Goal: Information Seeking & Learning: Learn about a topic

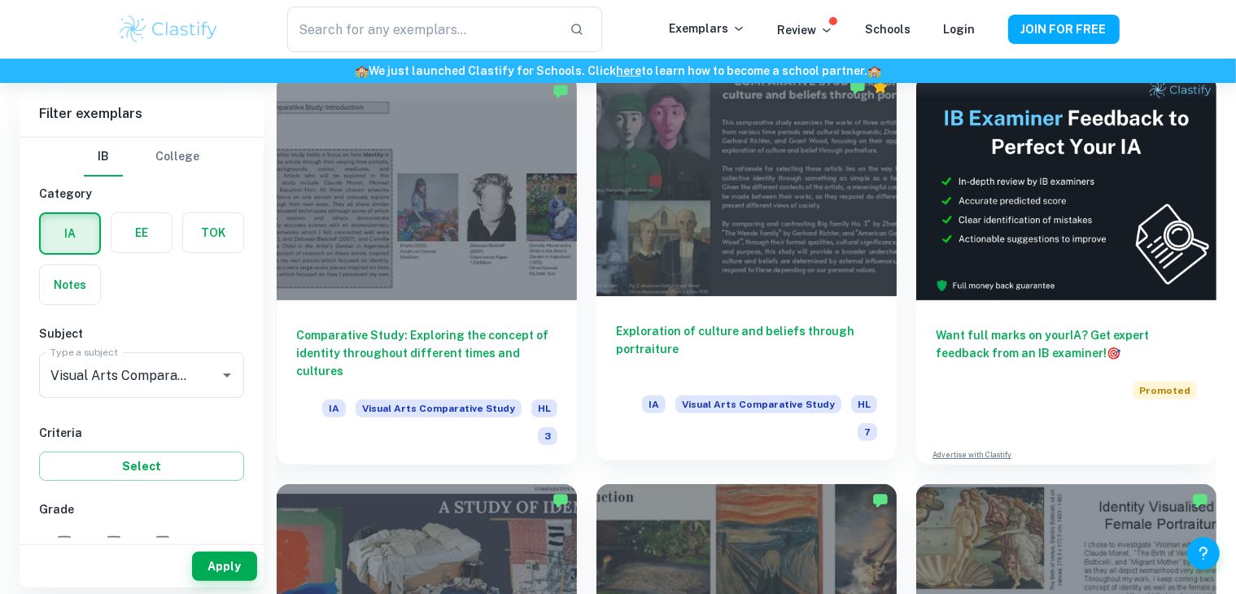
scroll to position [379, 0]
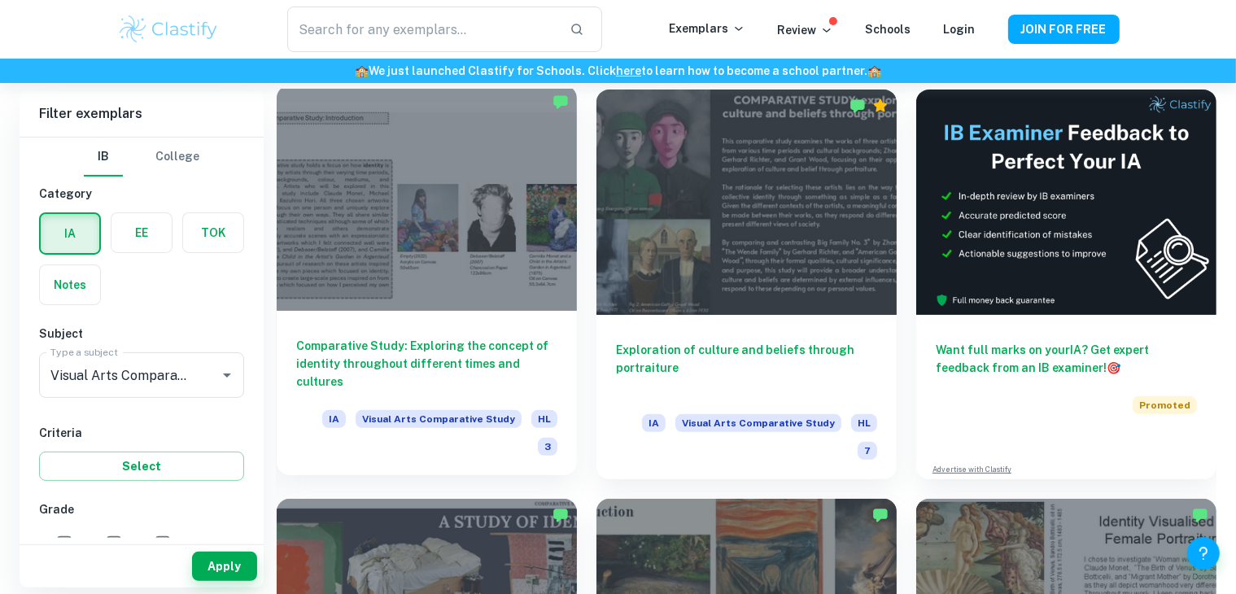
click at [485, 213] on div at bounding box center [427, 197] width 300 height 225
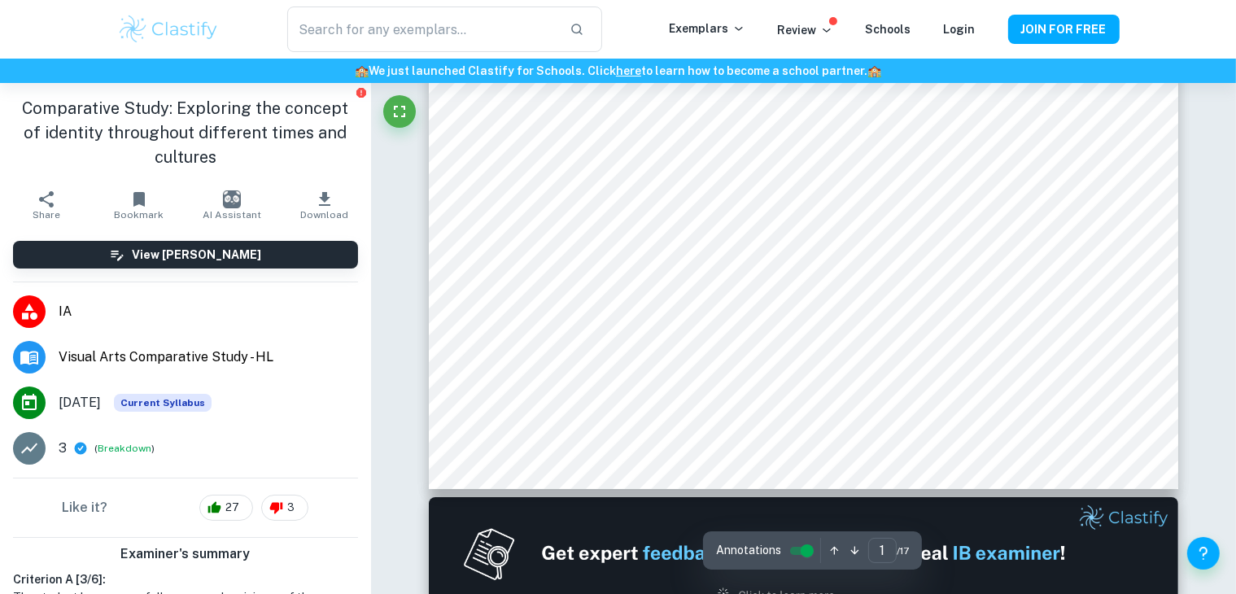
scroll to position [152, 0]
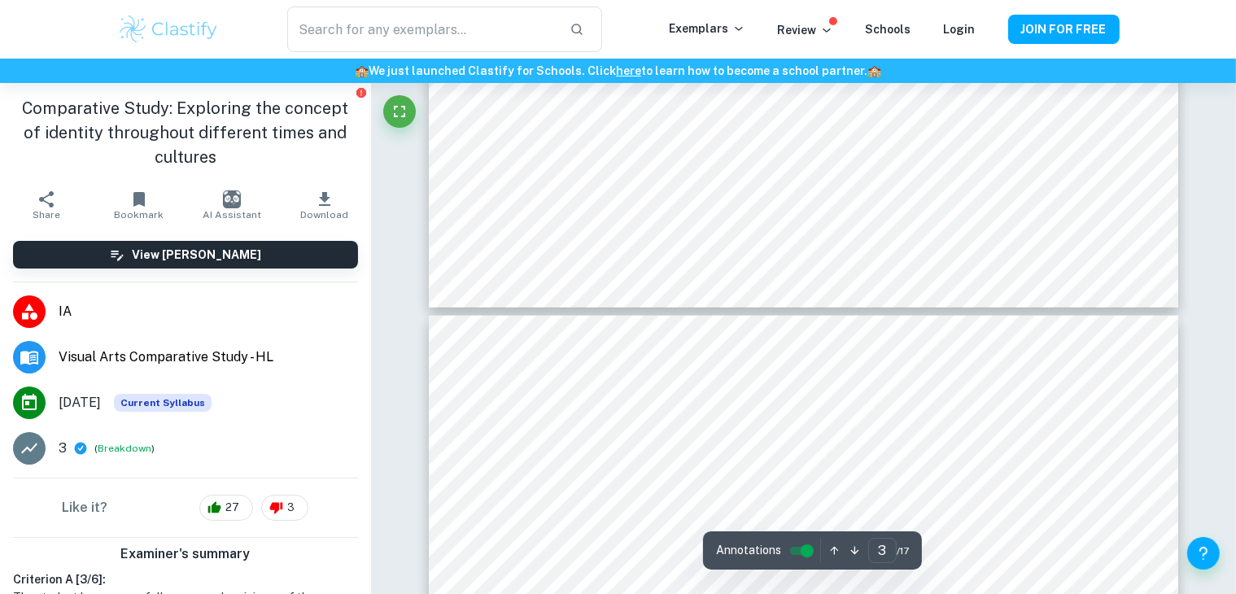
type input "4"
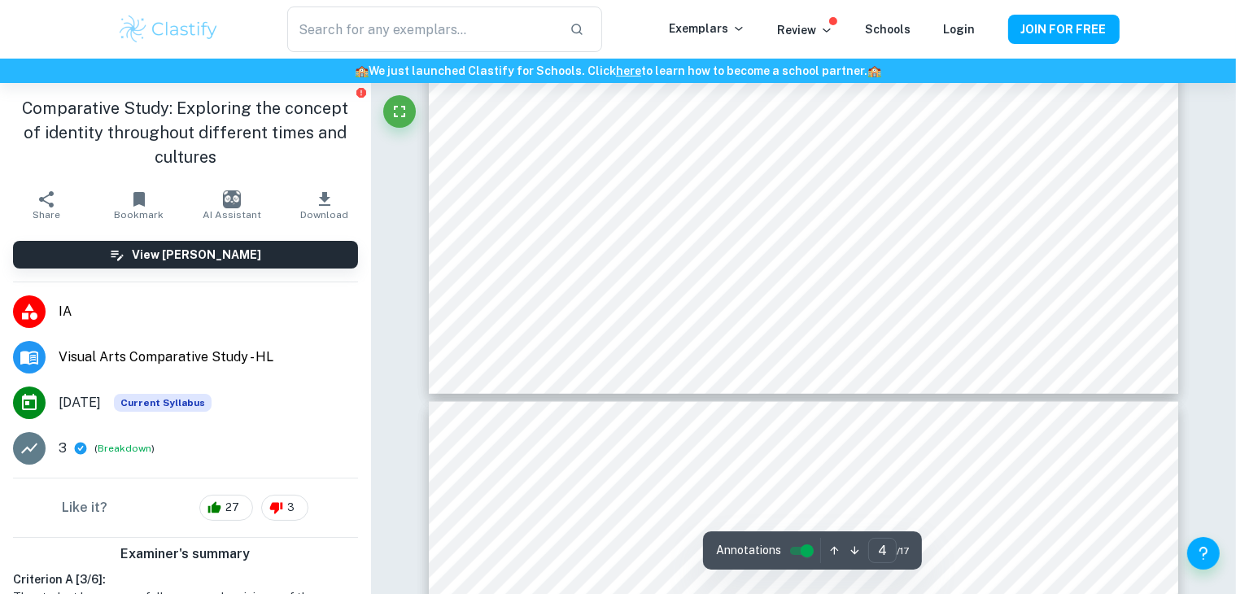
scroll to position [2165, 0]
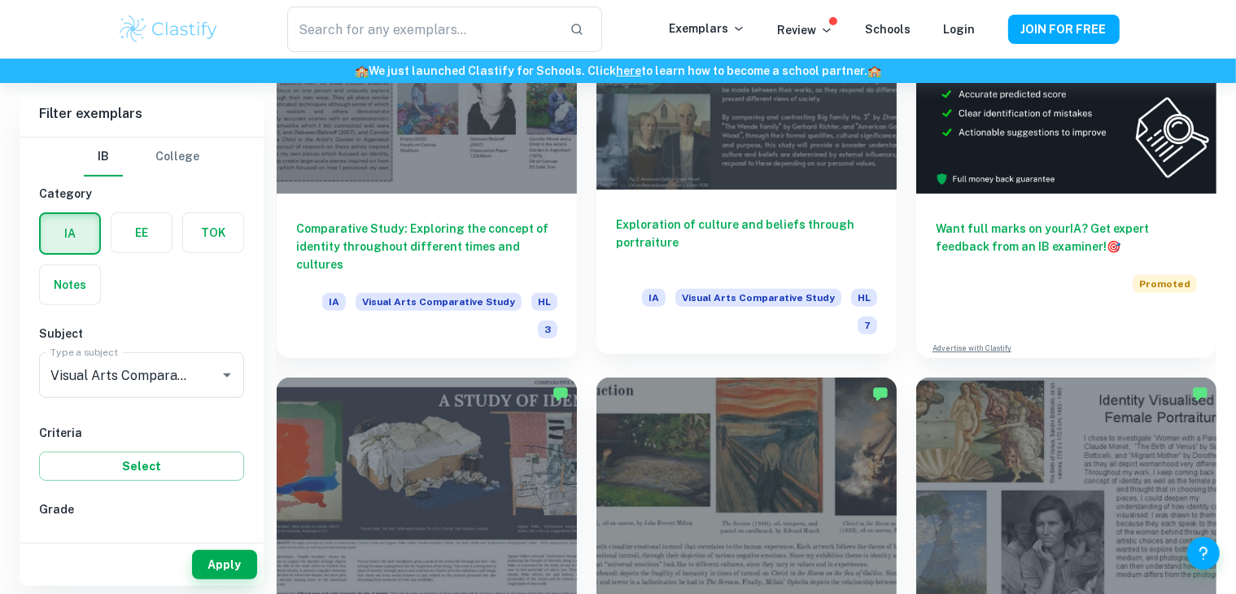
scroll to position [353, 0]
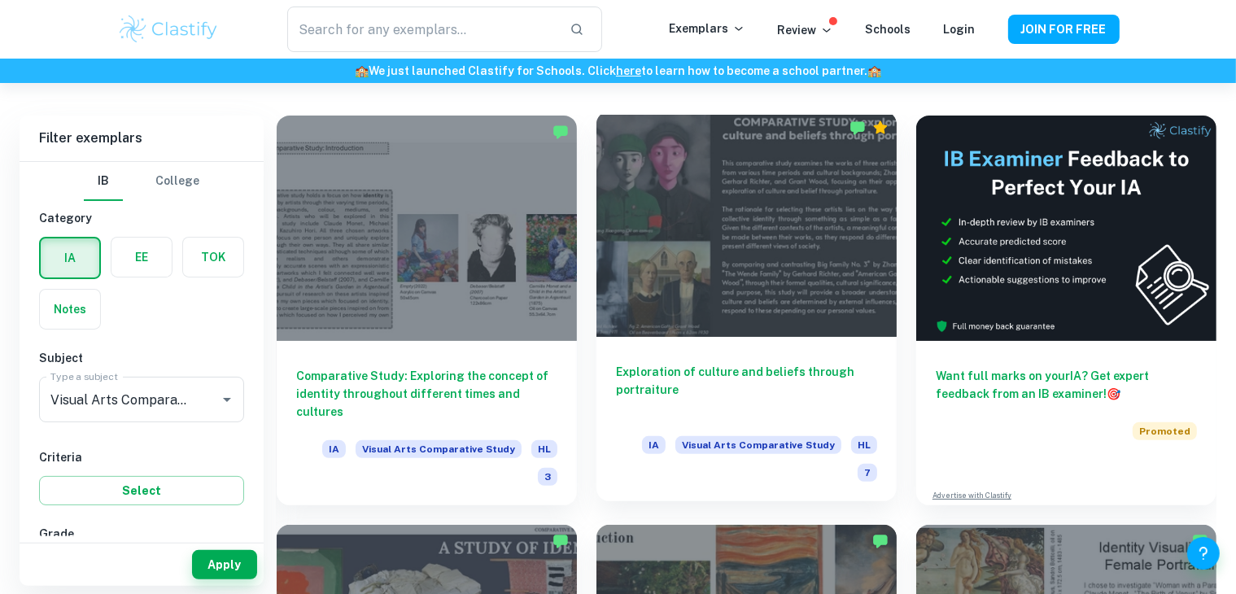
click at [726, 159] on div at bounding box center [746, 223] width 300 height 225
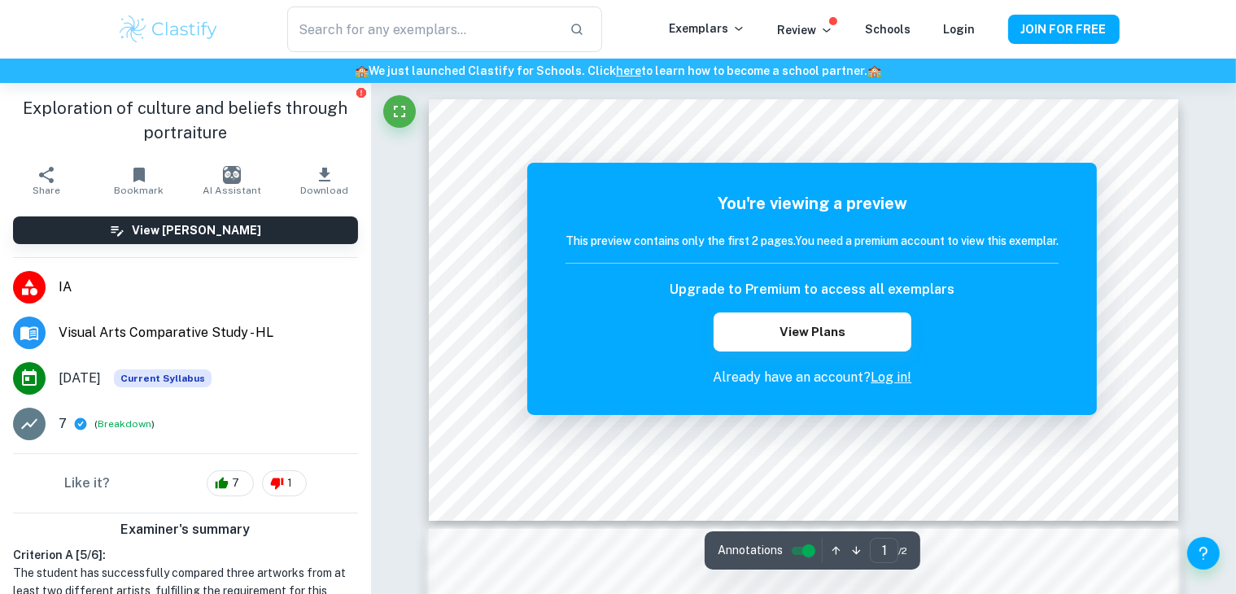
drag, startPoint x: 1210, startPoint y: 196, endPoint x: 1189, endPoint y: 183, distance: 24.8
click at [1189, 183] on div "Correct Criterion A If the student did not compare a minimum of 3 artworks by a…" at bounding box center [803, 572] width 865 height 979
click at [852, 554] on icon "button" at bounding box center [856, 550] width 12 height 12
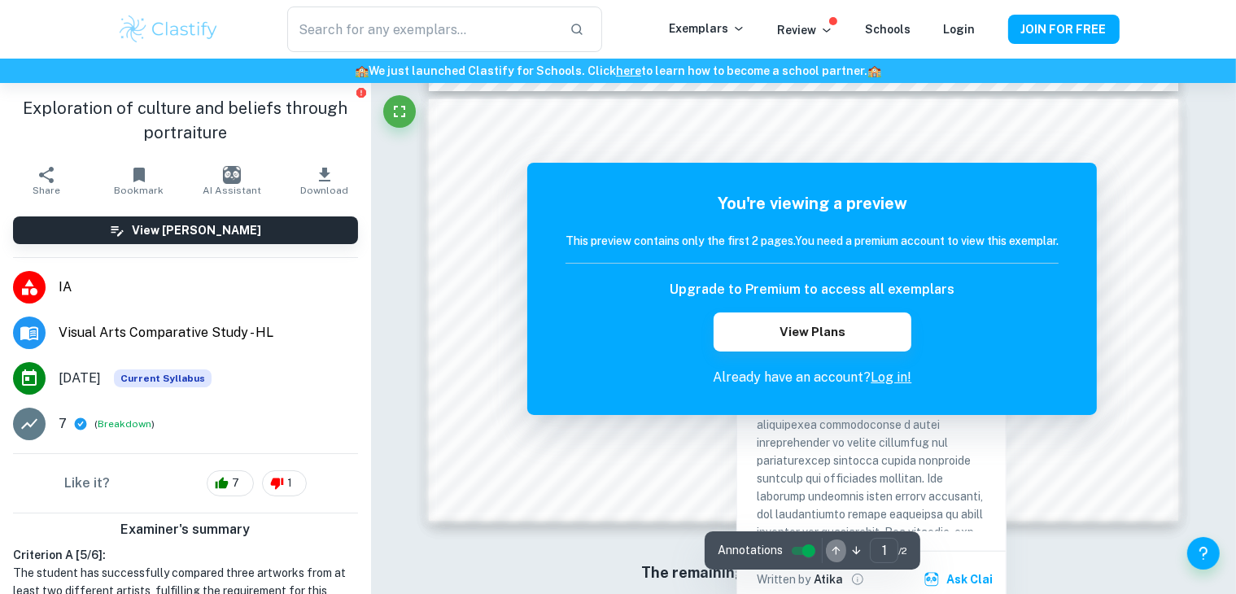
click at [831, 551] on icon "button" at bounding box center [836, 550] width 12 height 12
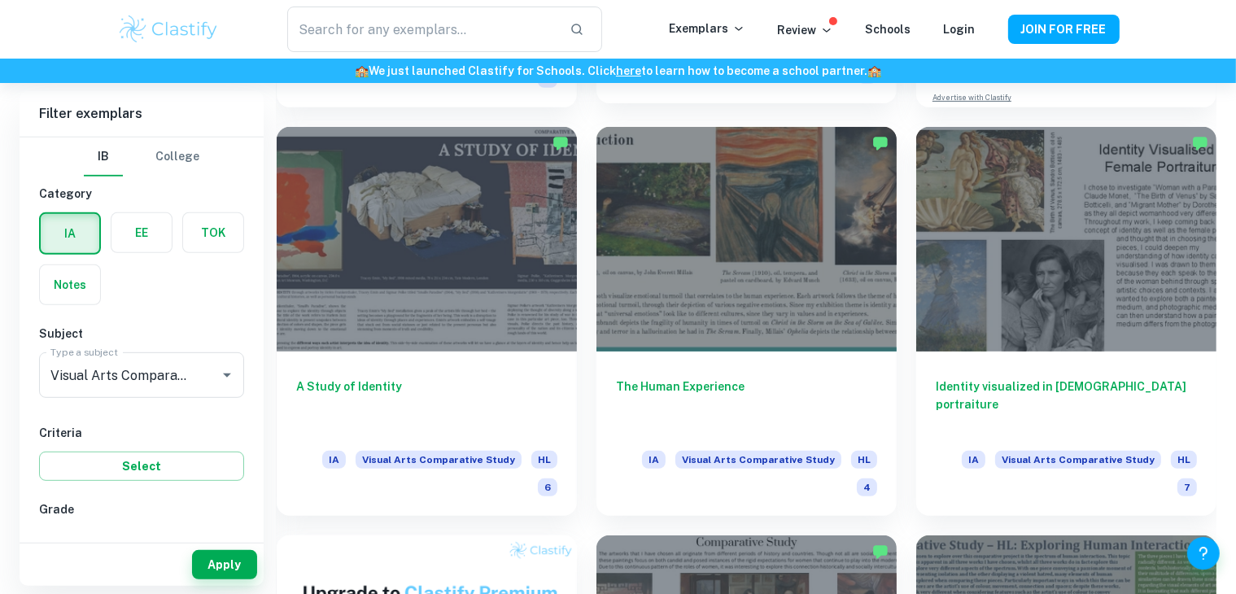
scroll to position [756, 0]
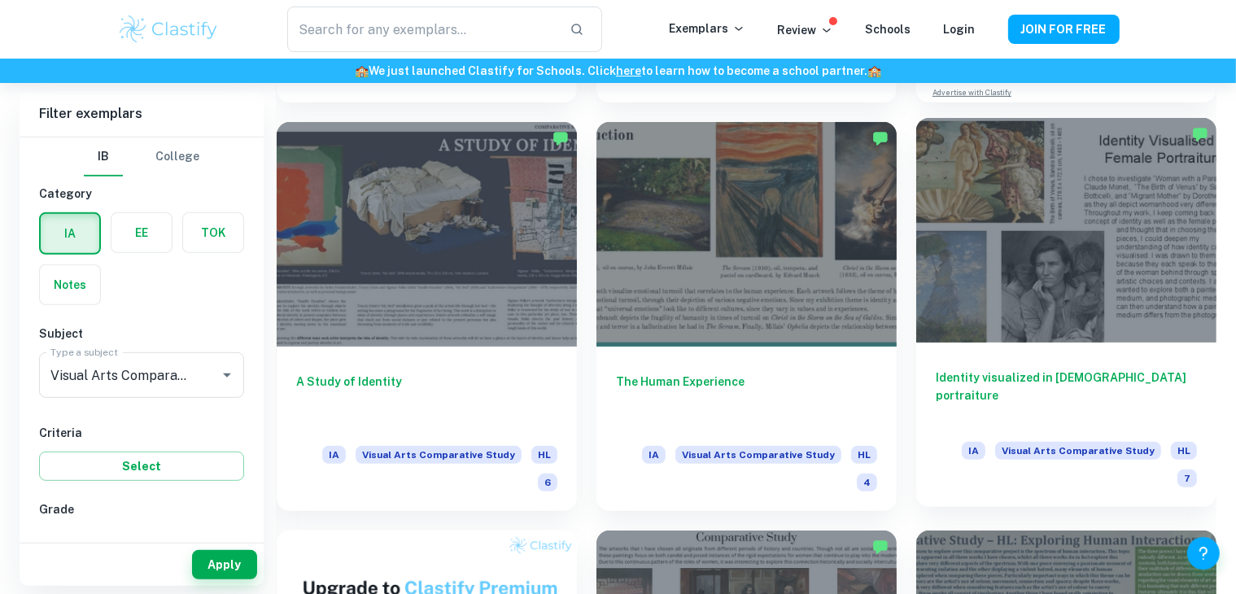
click at [1064, 271] on div at bounding box center [1066, 230] width 300 height 225
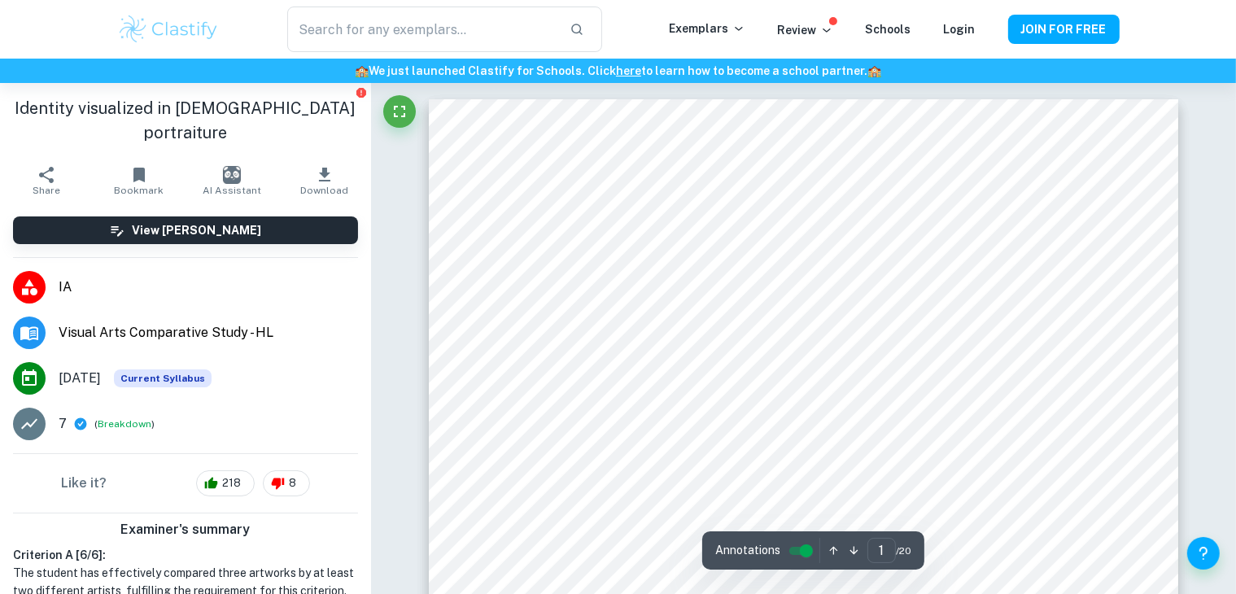
click at [853, 552] on icon "button" at bounding box center [853, 551] width 8 height 8
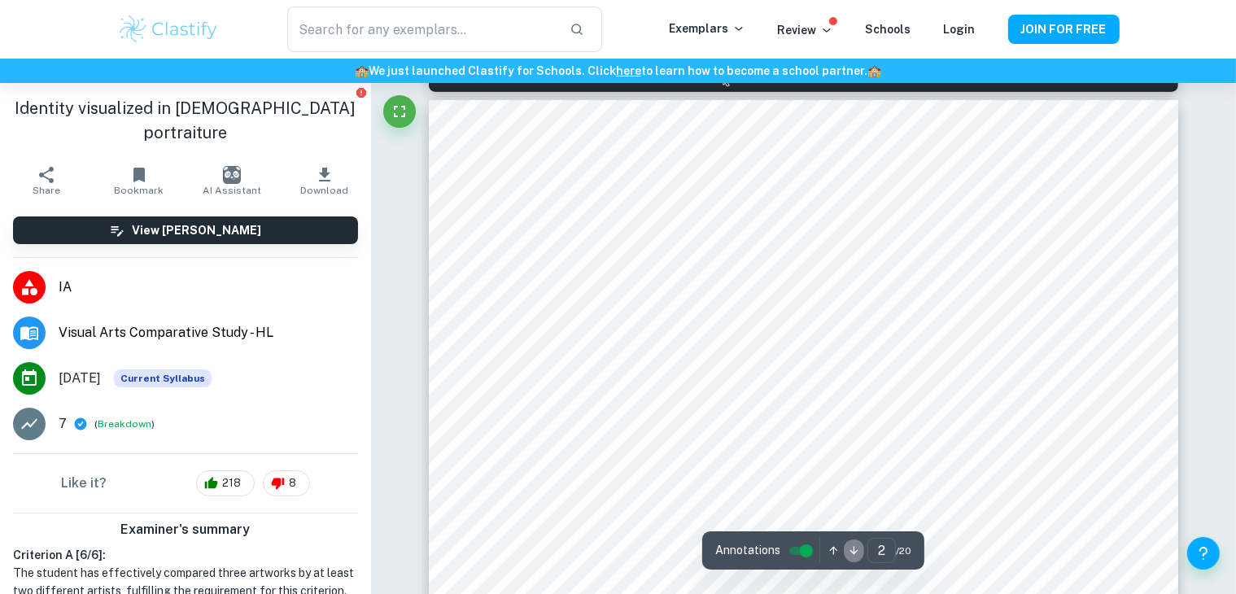
click at [853, 552] on icon "button" at bounding box center [853, 551] width 8 height 8
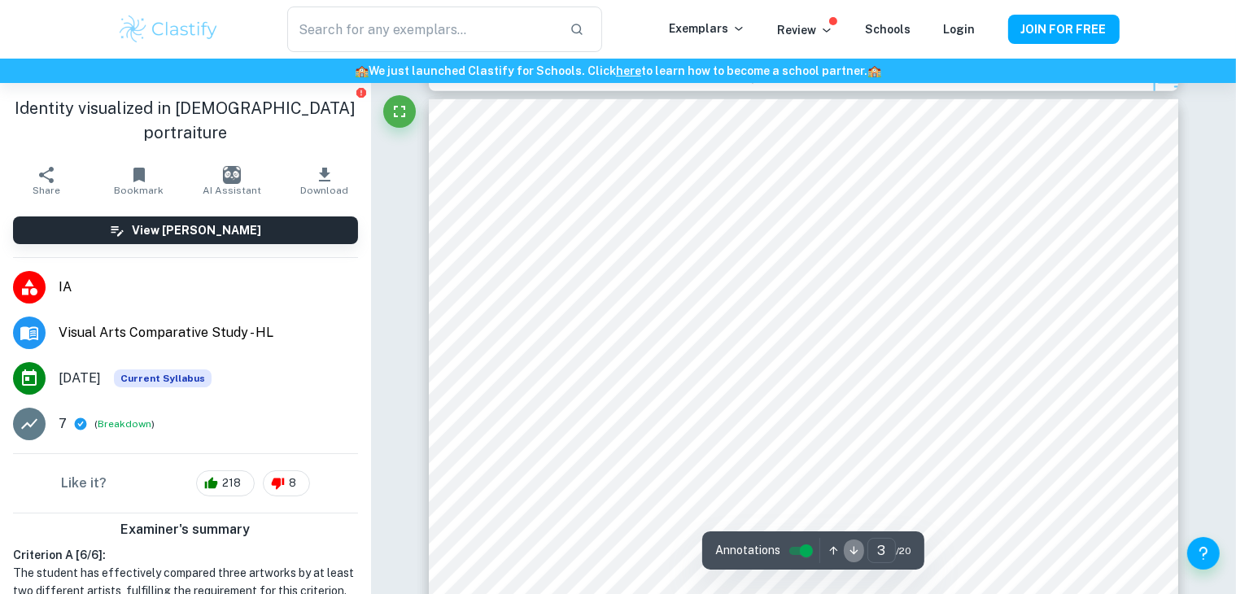
click at [853, 552] on icon "button" at bounding box center [853, 551] width 8 height 8
type input "4"
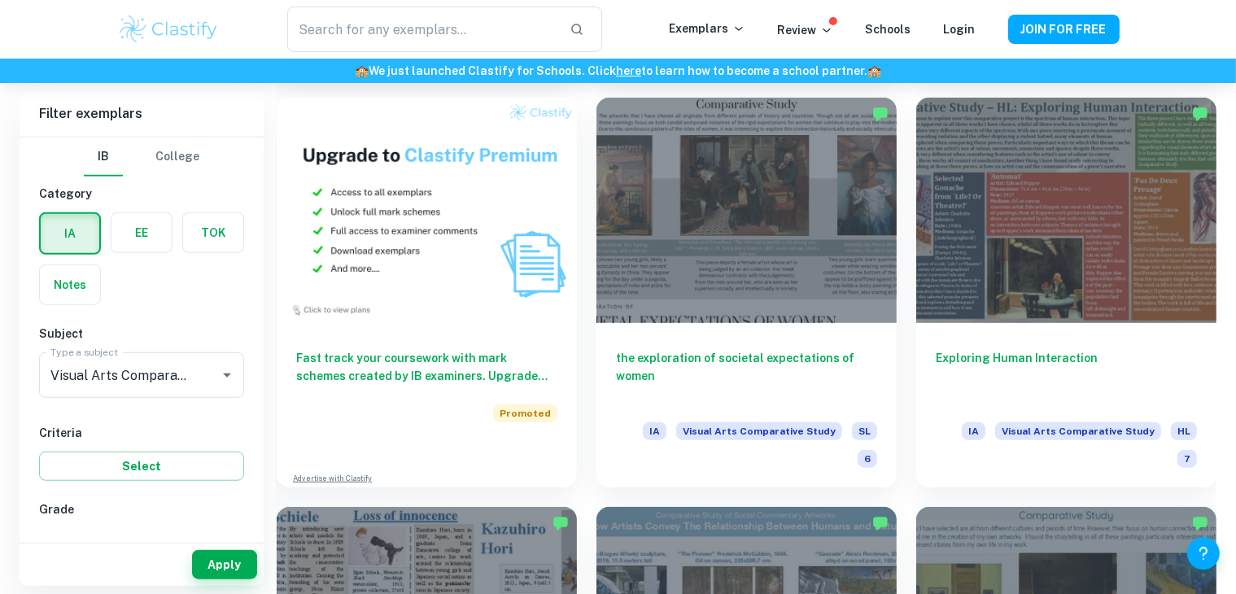
scroll to position [1188, 0]
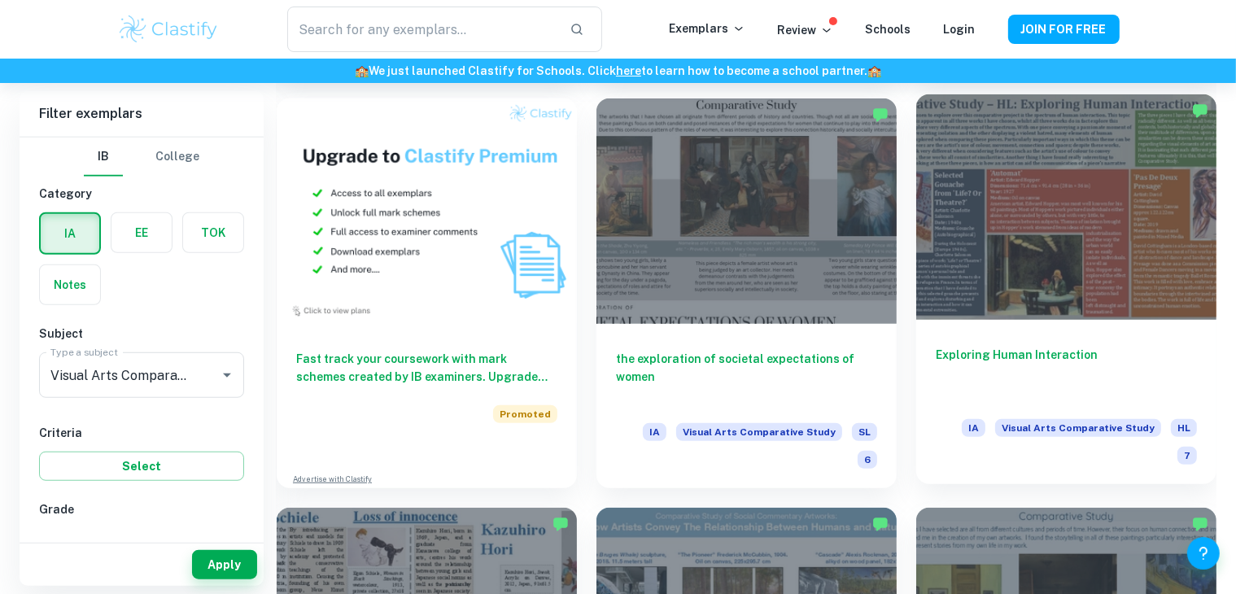
click at [1084, 199] on div at bounding box center [1066, 206] width 300 height 225
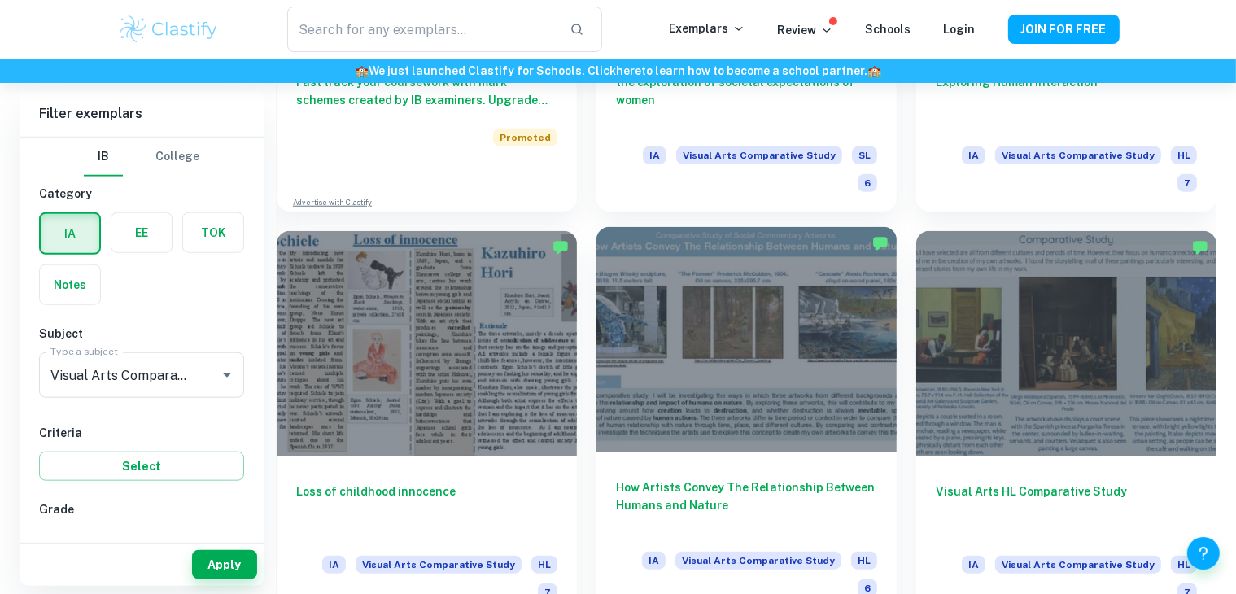
scroll to position [1464, 0]
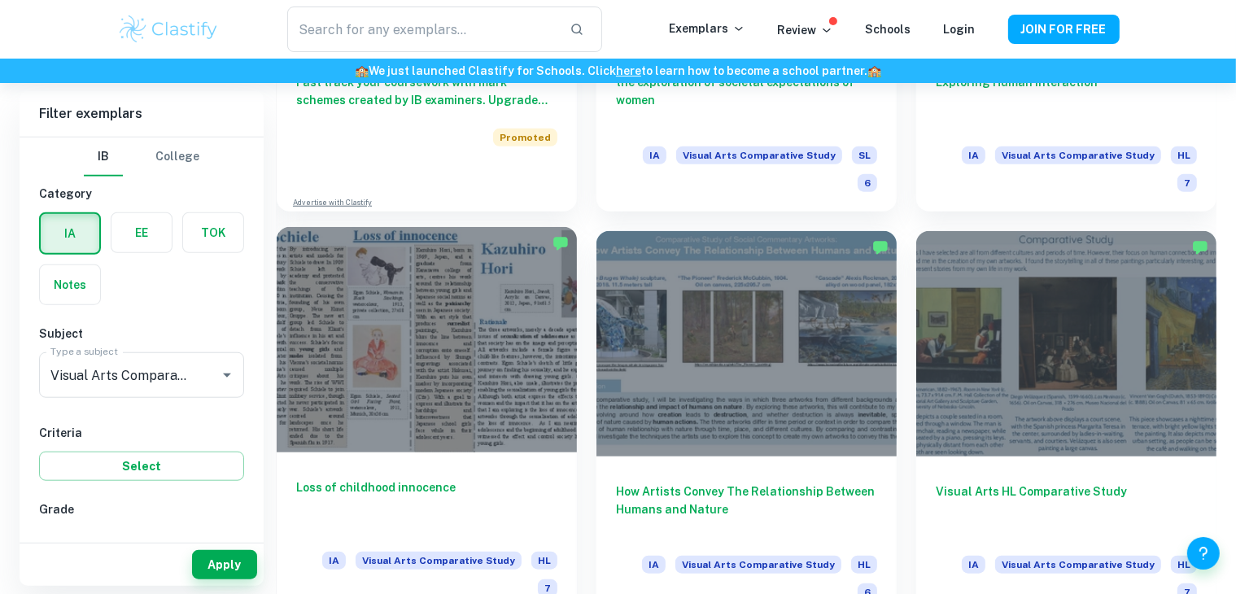
click at [493, 284] on div at bounding box center [427, 339] width 300 height 225
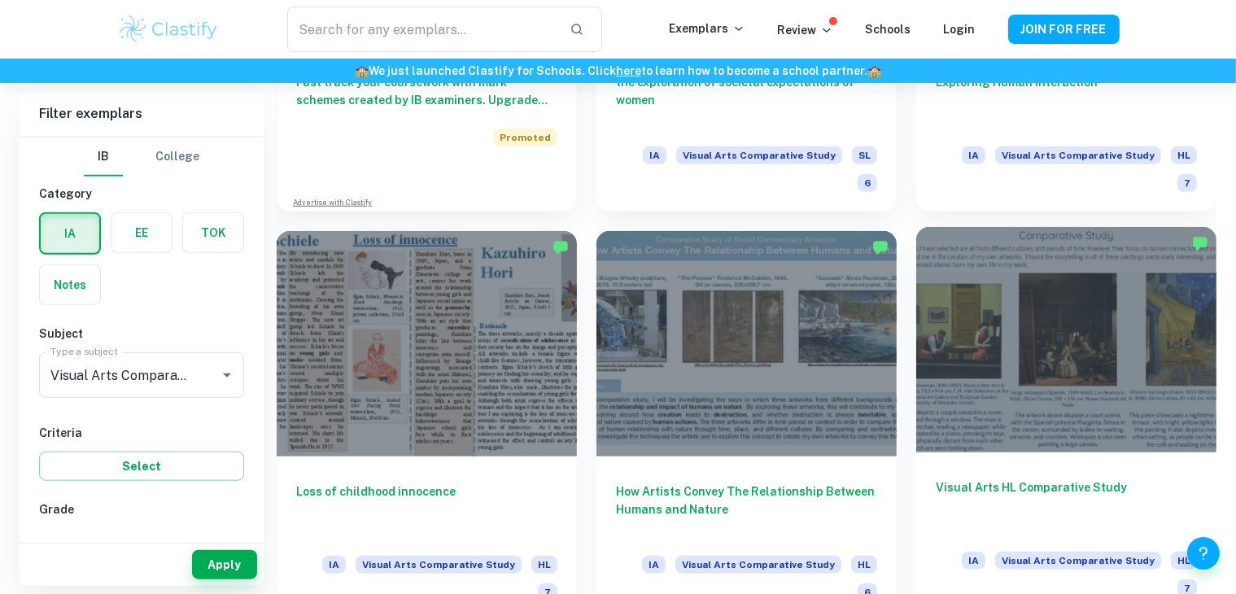
click at [1139, 310] on div at bounding box center [1066, 339] width 300 height 225
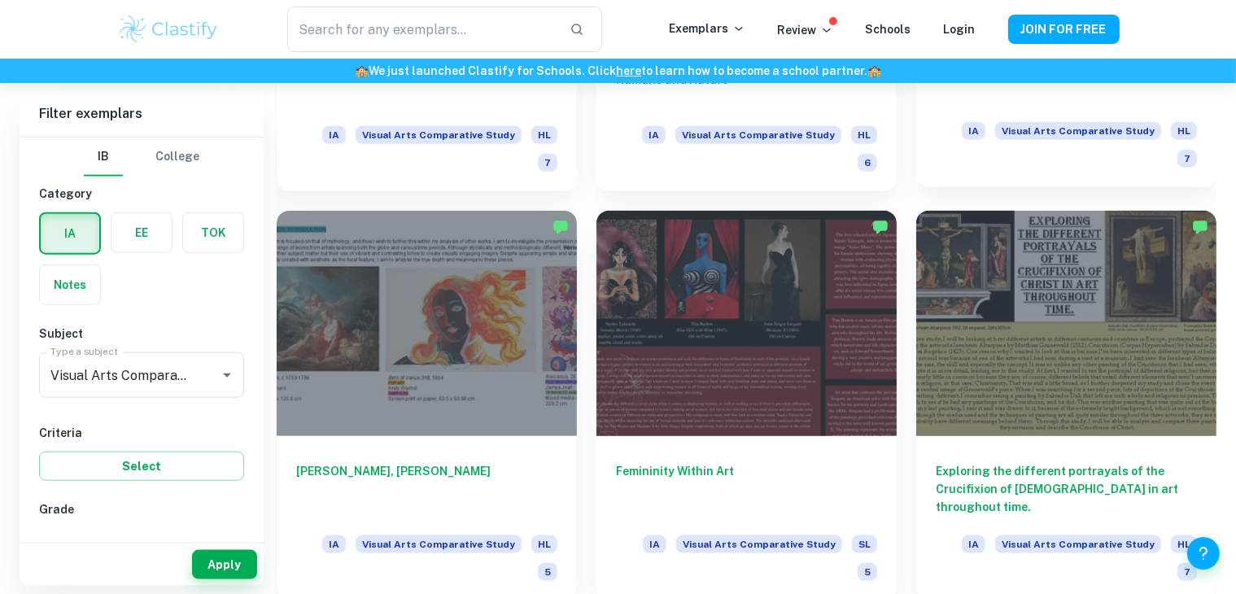
scroll to position [1903, 0]
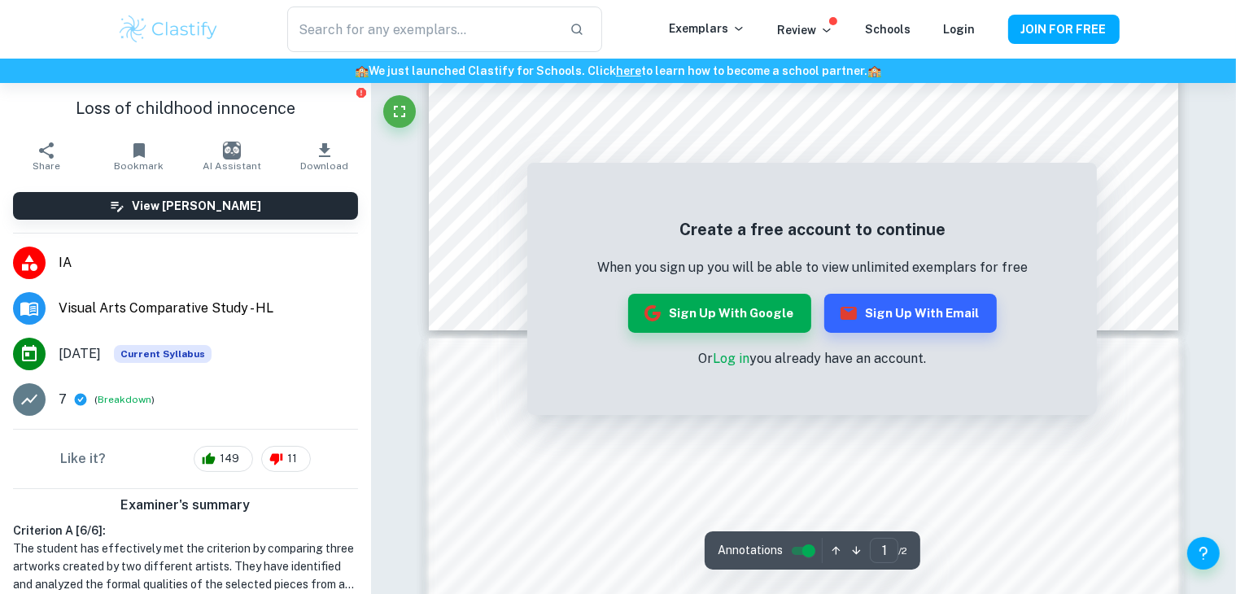
scroll to position [189, 0]
